Goal: Task Accomplishment & Management: Use online tool/utility

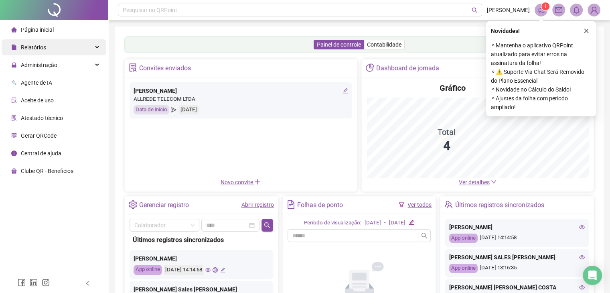
click at [55, 49] on div "Relatórios" at bounding box center [54, 47] width 105 height 16
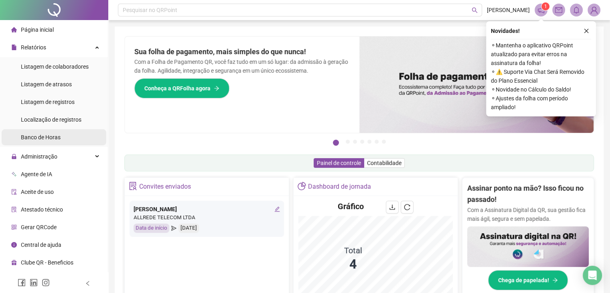
click at [57, 136] on span "Banco de Horas" at bounding box center [41, 137] width 40 height 6
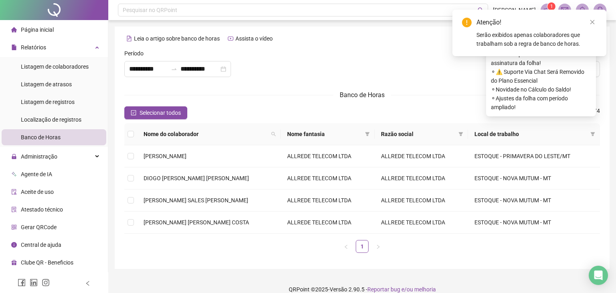
type input "**********"
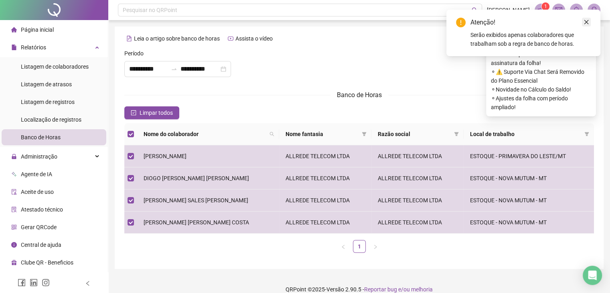
click at [587, 22] on icon "close" at bounding box center [587, 22] width 6 height 6
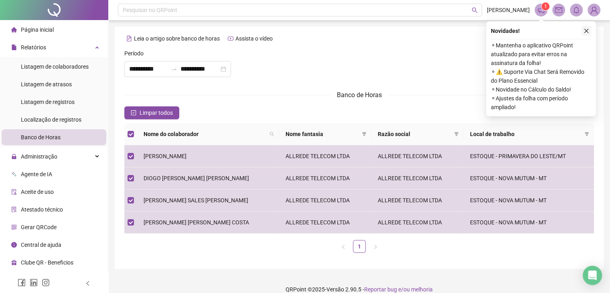
click at [590, 33] on button "button" at bounding box center [587, 31] width 10 height 10
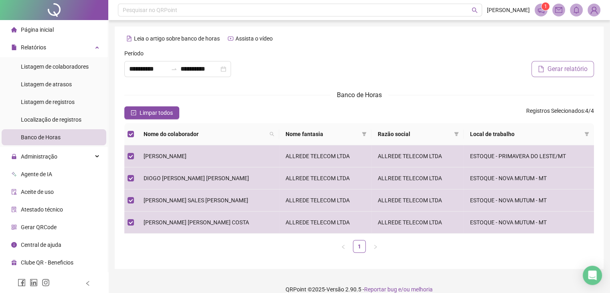
click at [573, 71] on span "Gerar relatório" at bounding box center [568, 69] width 40 height 10
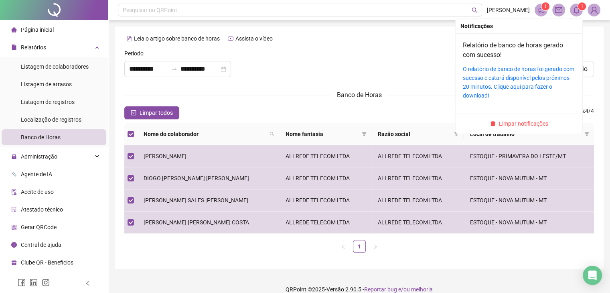
click at [578, 11] on icon "bell" at bounding box center [576, 9] width 7 height 7
click at [502, 79] on link "O relatório de banco de horas foi gerado com sucesso e estará disponível pelos …" at bounding box center [519, 82] width 112 height 33
